Goal: Information Seeking & Learning: Learn about a topic

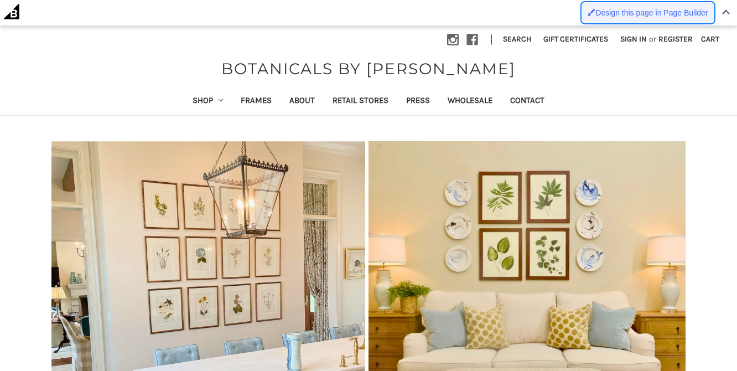
click at [657, 4] on link "Design this page in Page Builder" at bounding box center [647, 13] width 131 height 20
click at [633, 12] on span "Design this page in Page Builder" at bounding box center [651, 12] width 112 height 9
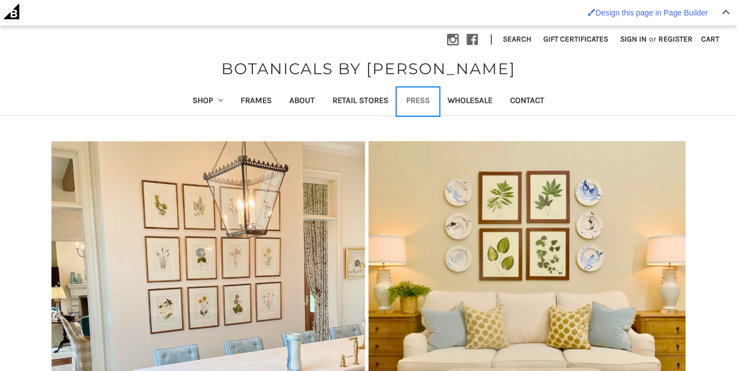
click at [423, 96] on link "Press" at bounding box center [417, 101] width 41 height 27
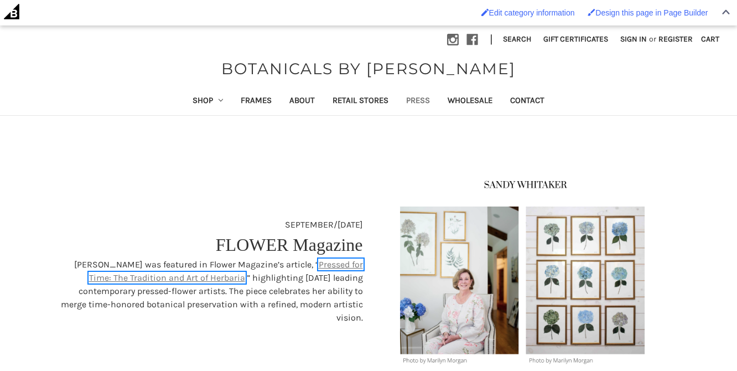
click at [318, 271] on link "Pressed for Time: The Tradition and Art of Herbaria" at bounding box center [226, 271] width 274 height 24
